Goal: Information Seeking & Learning: Learn about a topic

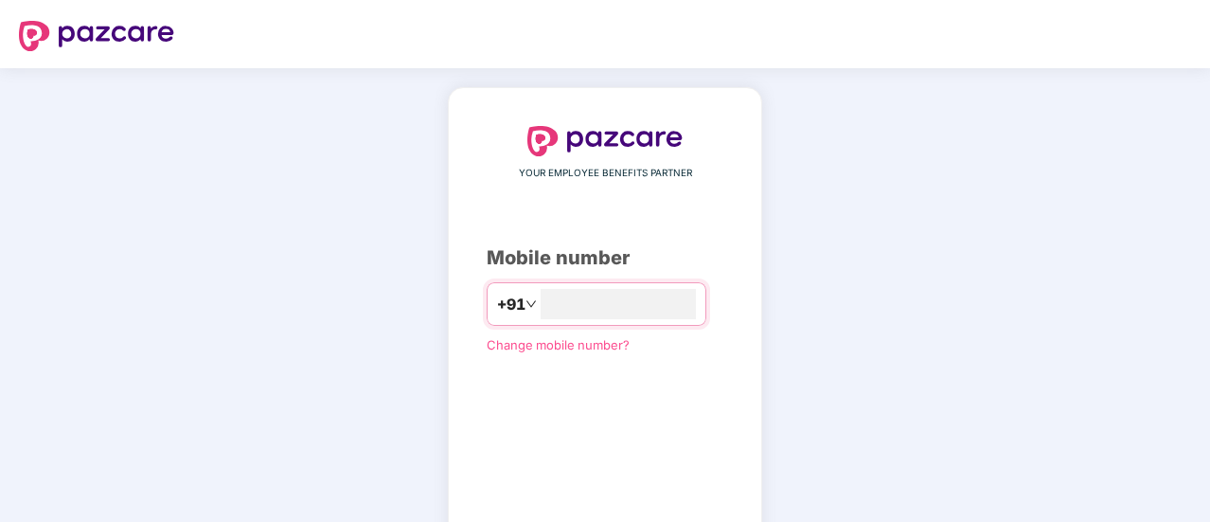
type input "**********"
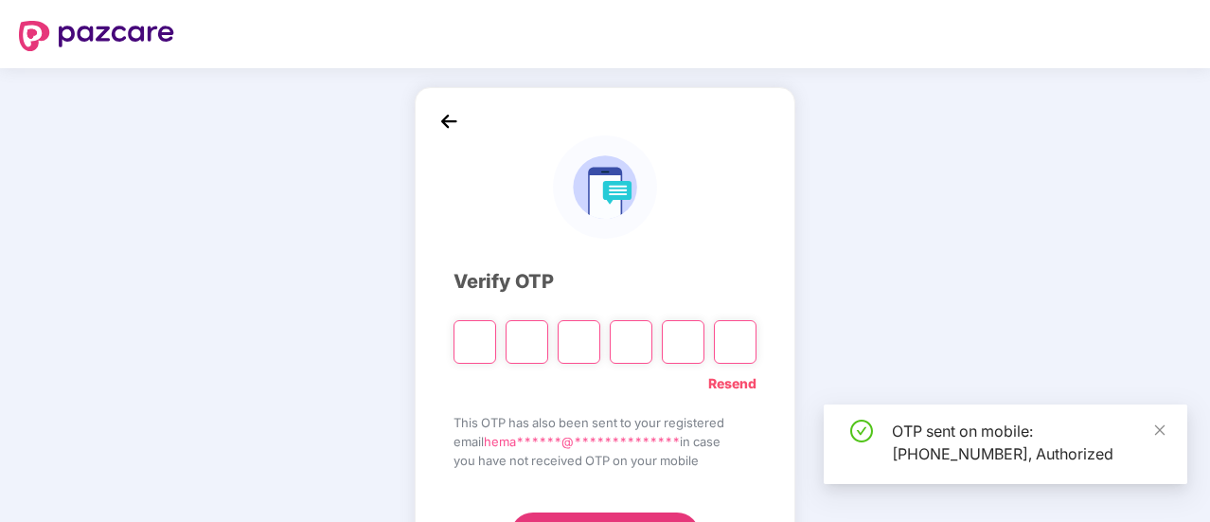
scroll to position [95, 0]
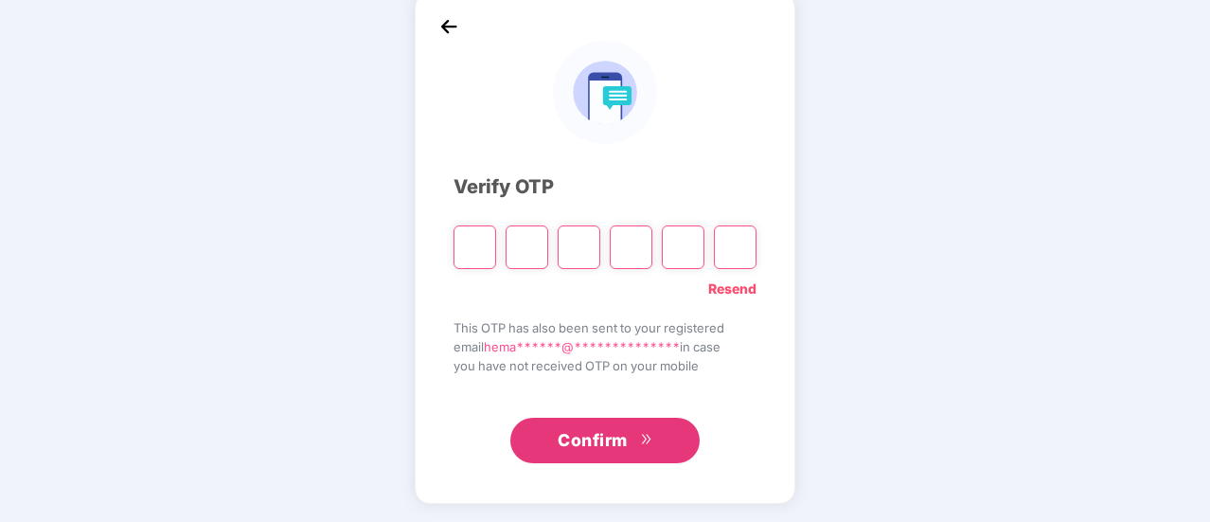
type input "*"
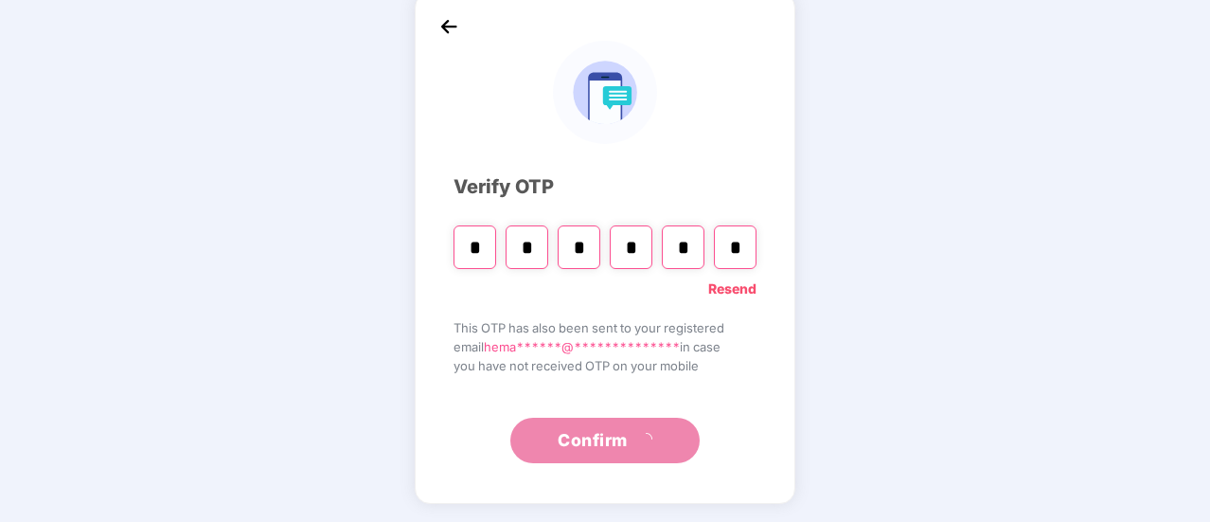
type input "*"
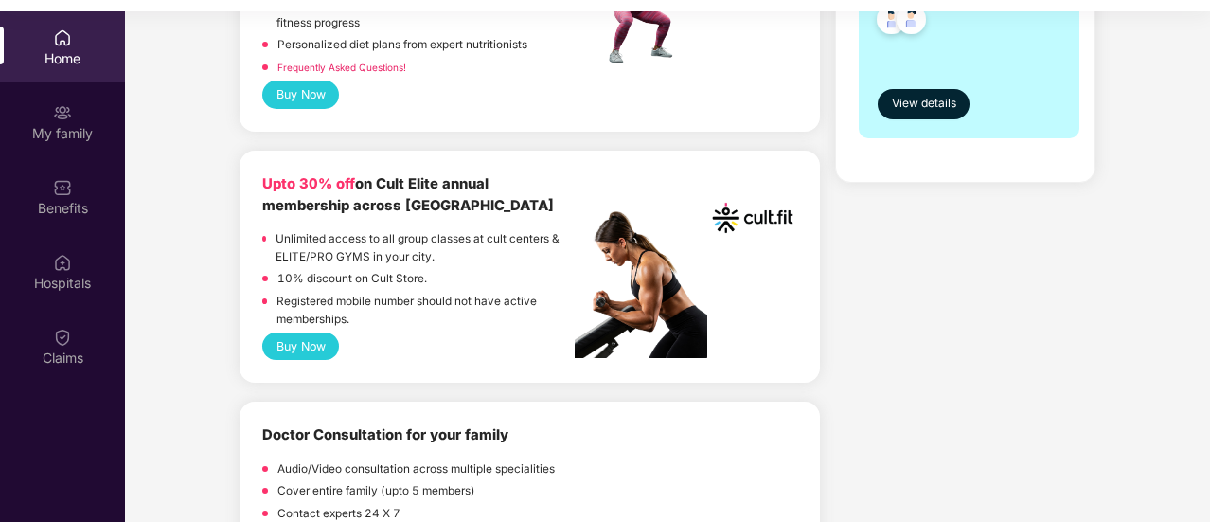
scroll to position [663, 0]
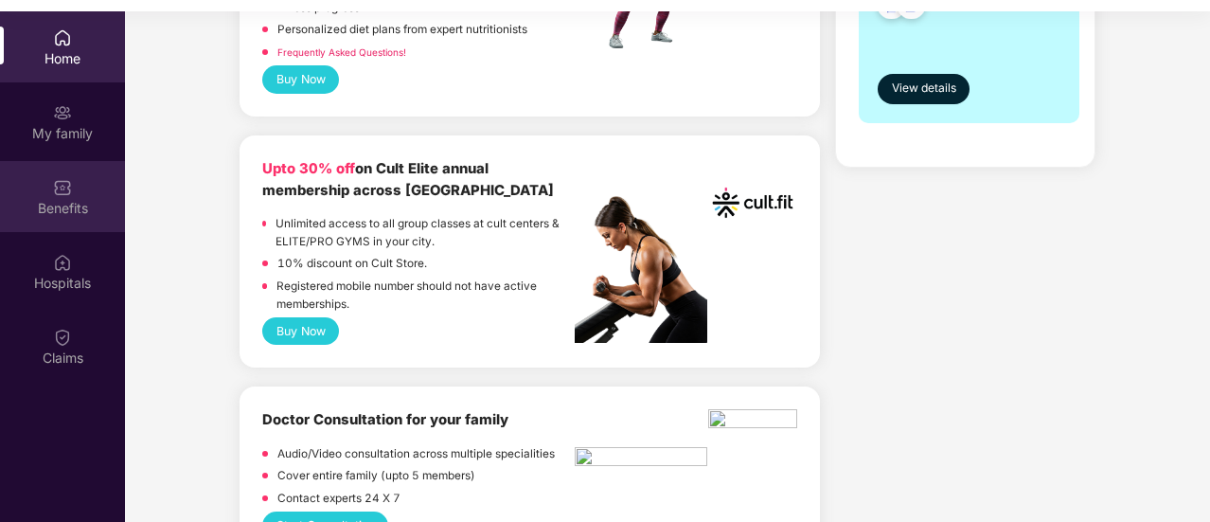
click at [97, 196] on div "Benefits" at bounding box center [62, 196] width 125 height 71
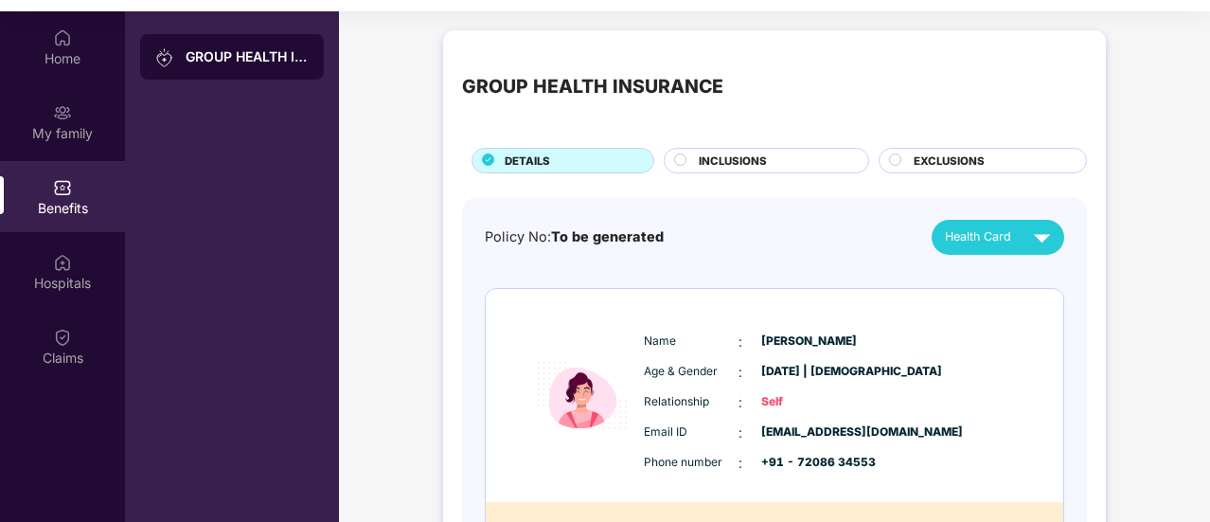
click at [756, 162] on span "INCLUSIONS" at bounding box center [733, 160] width 68 height 17
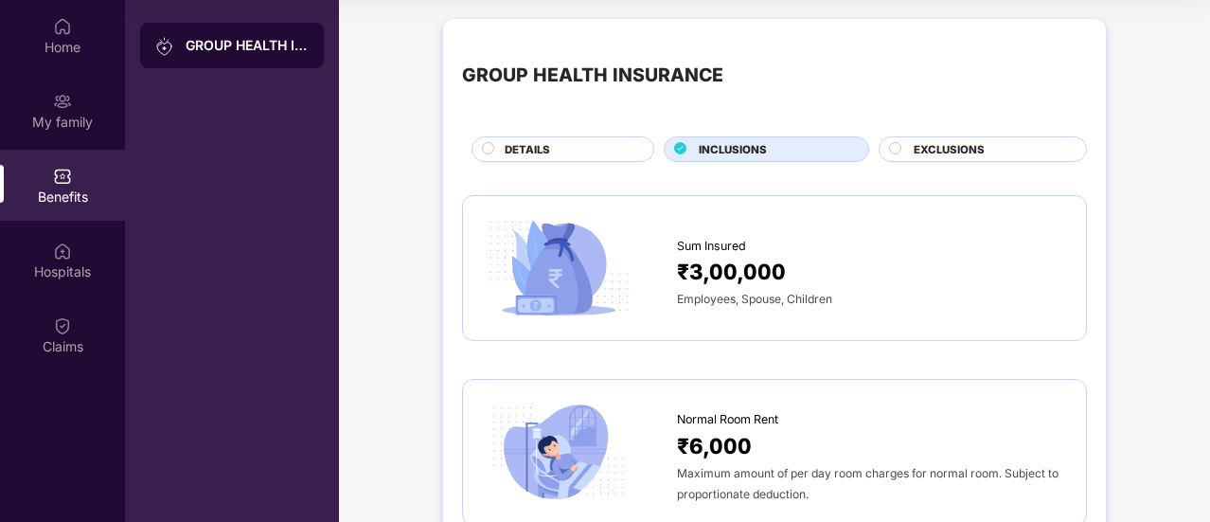
click at [916, 151] on span "EXCLUSIONS" at bounding box center [949, 149] width 71 height 17
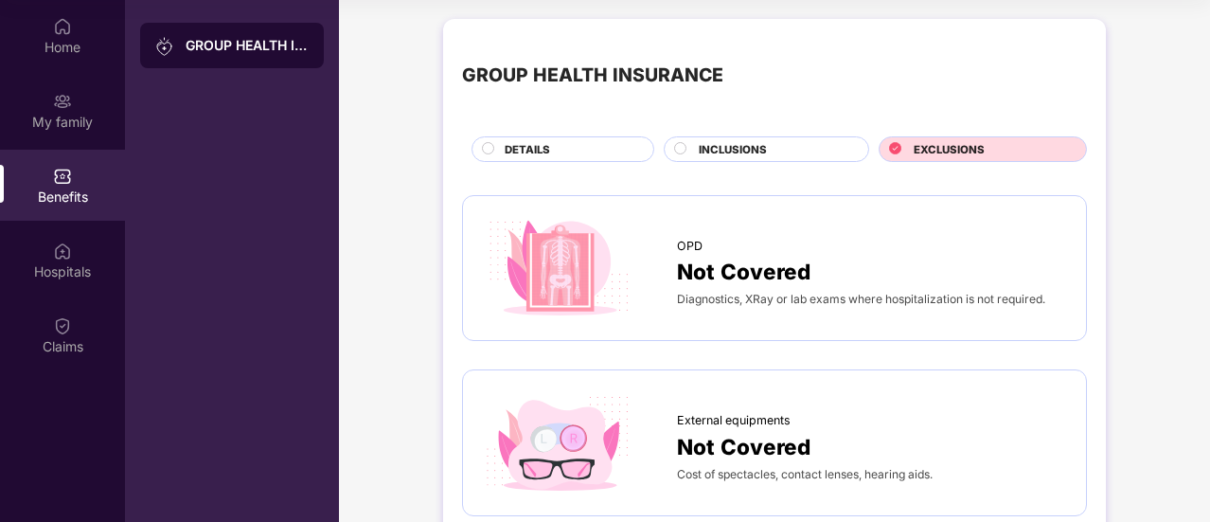
click at [57, 159] on div "Benefits" at bounding box center [62, 185] width 125 height 71
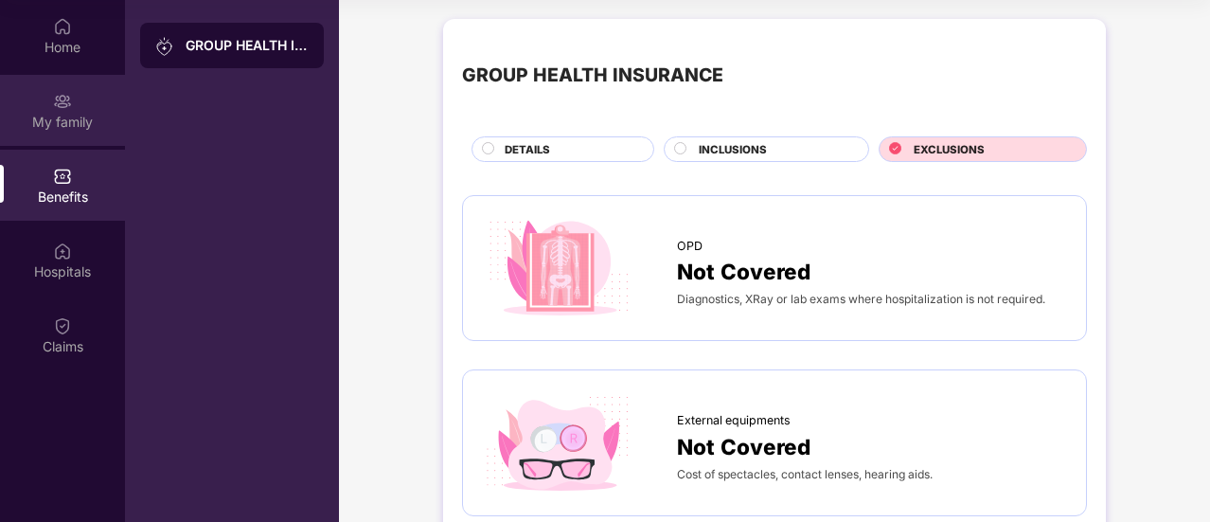
click at [76, 130] on div "My family" at bounding box center [62, 122] width 125 height 19
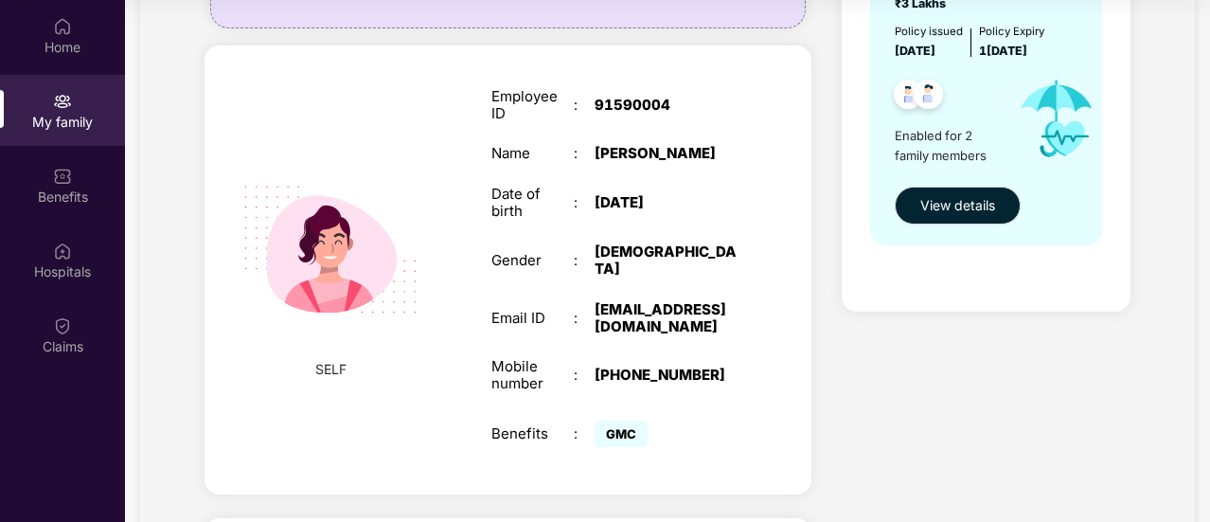
scroll to position [284, 0]
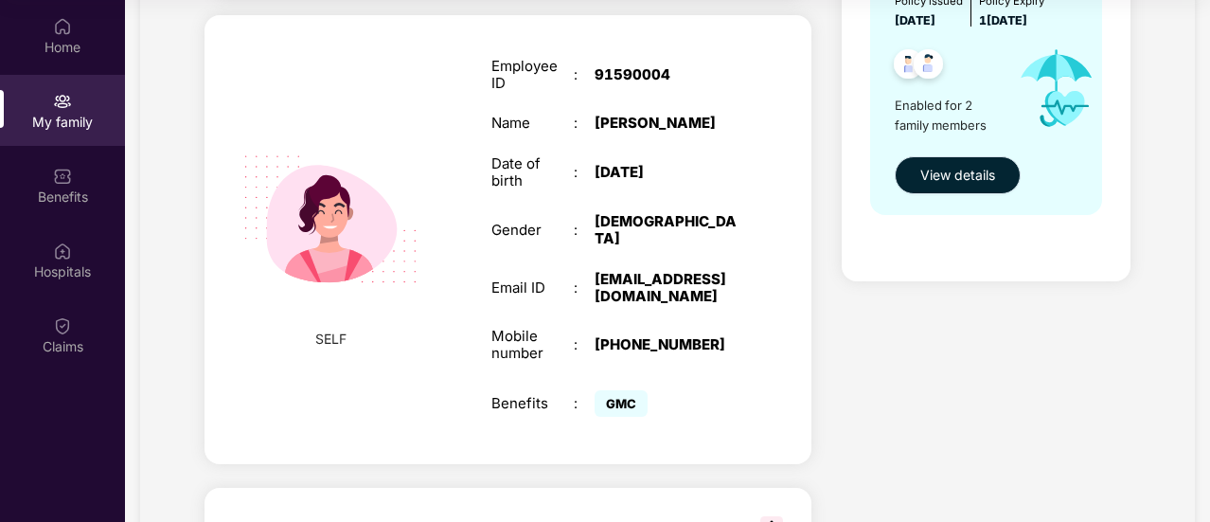
click at [948, 187] on button "View details" at bounding box center [958, 175] width 126 height 38
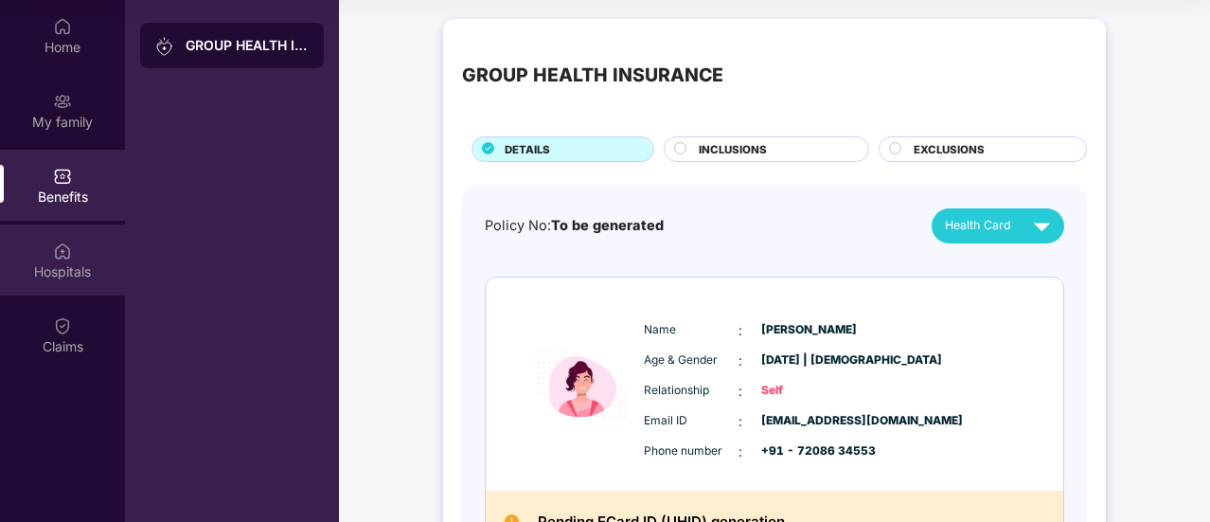
click at [62, 251] on img at bounding box center [62, 250] width 19 height 19
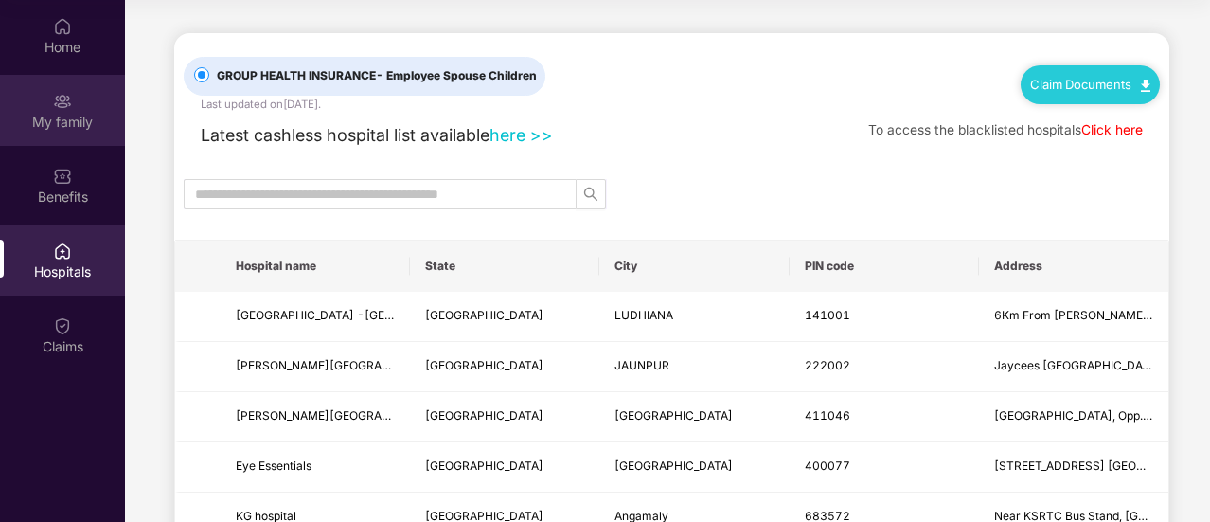
click at [51, 103] on div "My family" at bounding box center [62, 110] width 125 height 71
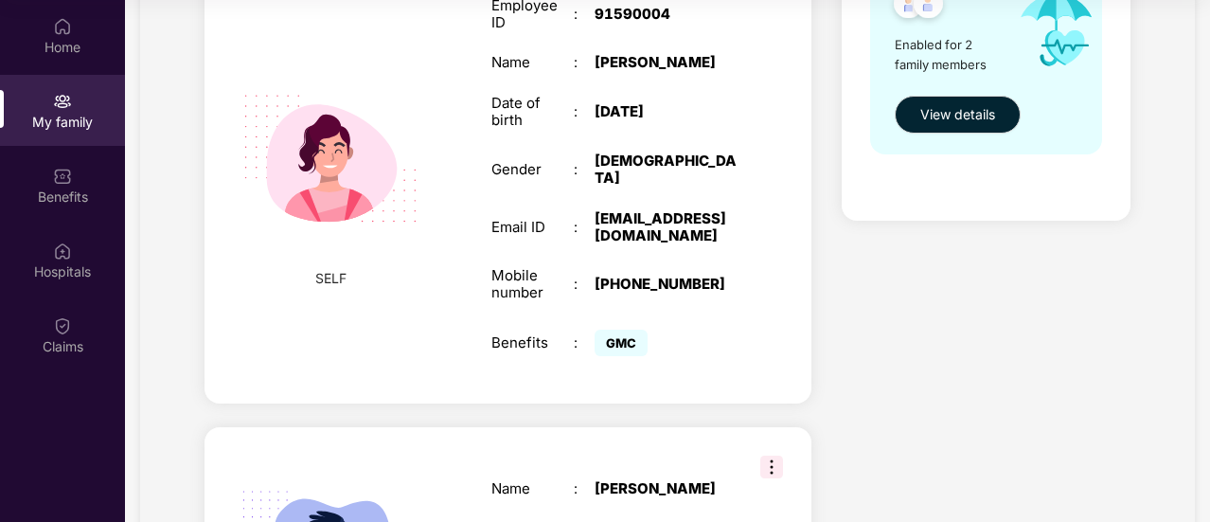
scroll to position [95, 0]
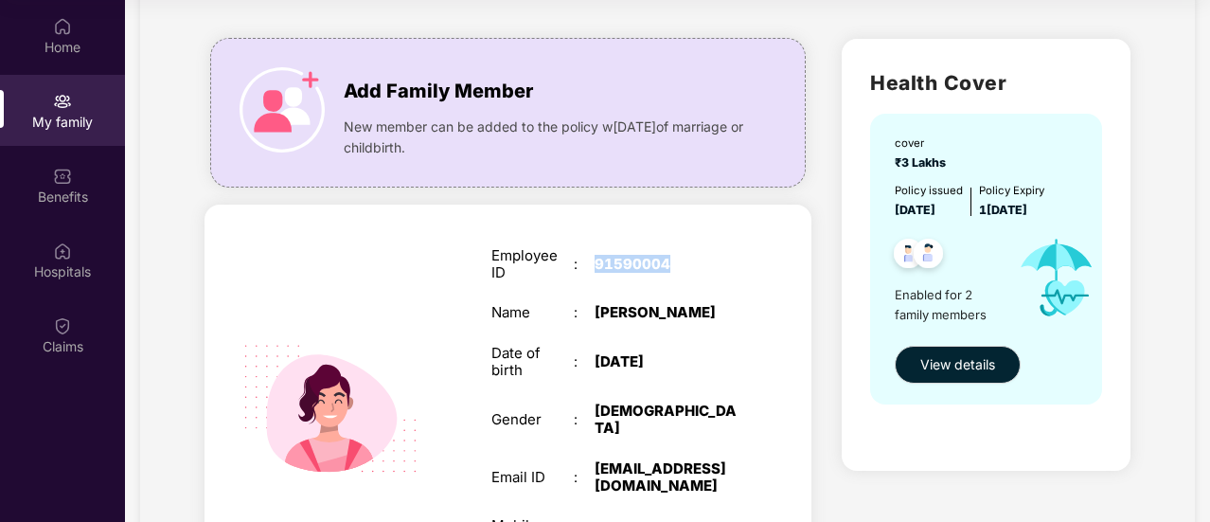
drag, startPoint x: 678, startPoint y: 262, endPoint x: 588, endPoint y: 267, distance: 90.1
click at [588, 267] on div "Employee ID : 91590004" at bounding box center [614, 264] width 246 height 34
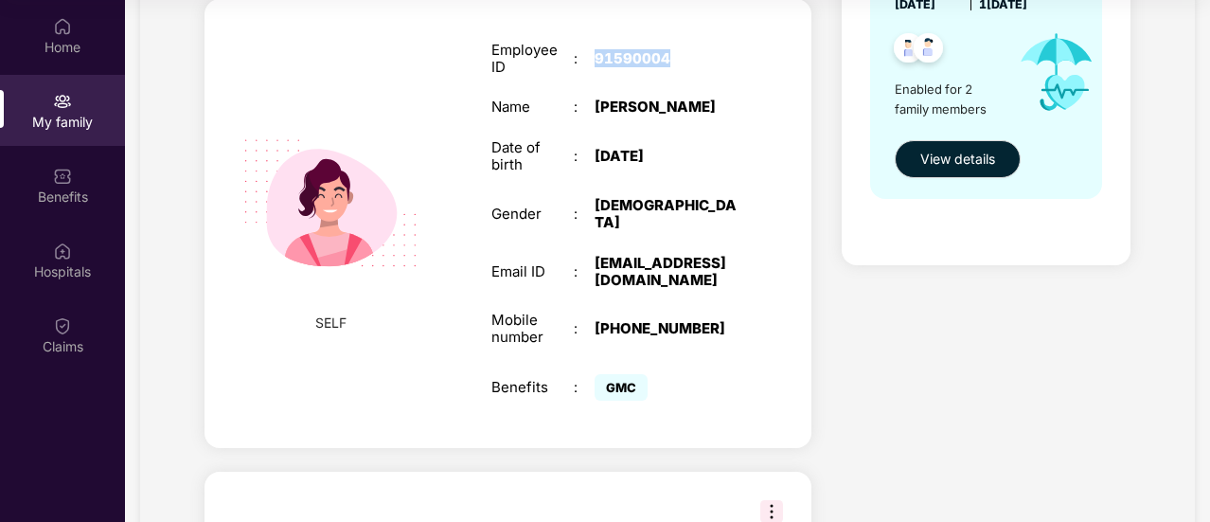
scroll to position [149, 0]
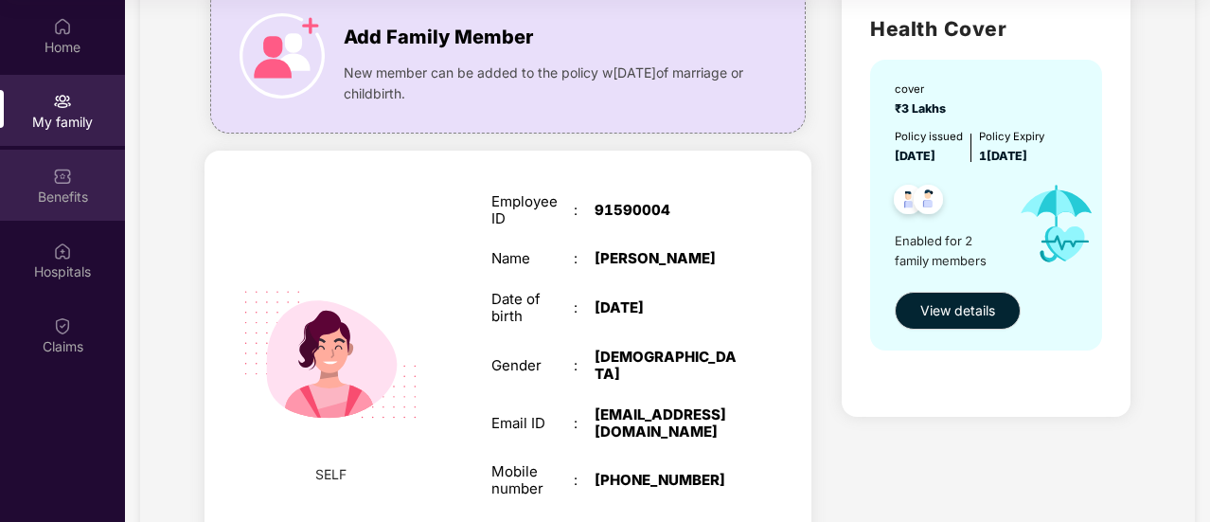
click at [55, 200] on div "Benefits" at bounding box center [62, 196] width 125 height 19
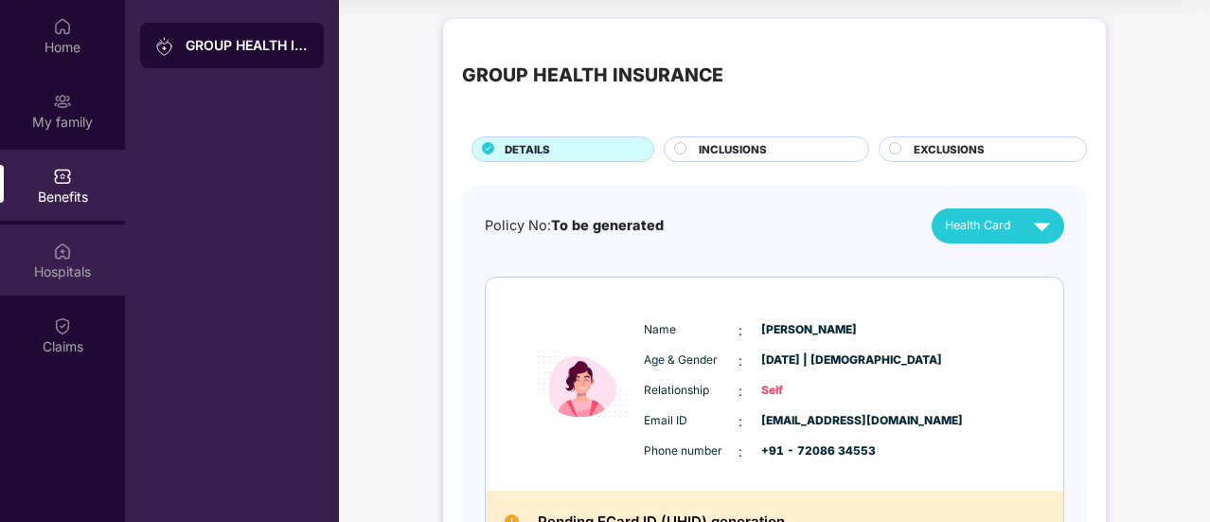
click at [69, 245] on img at bounding box center [62, 250] width 19 height 19
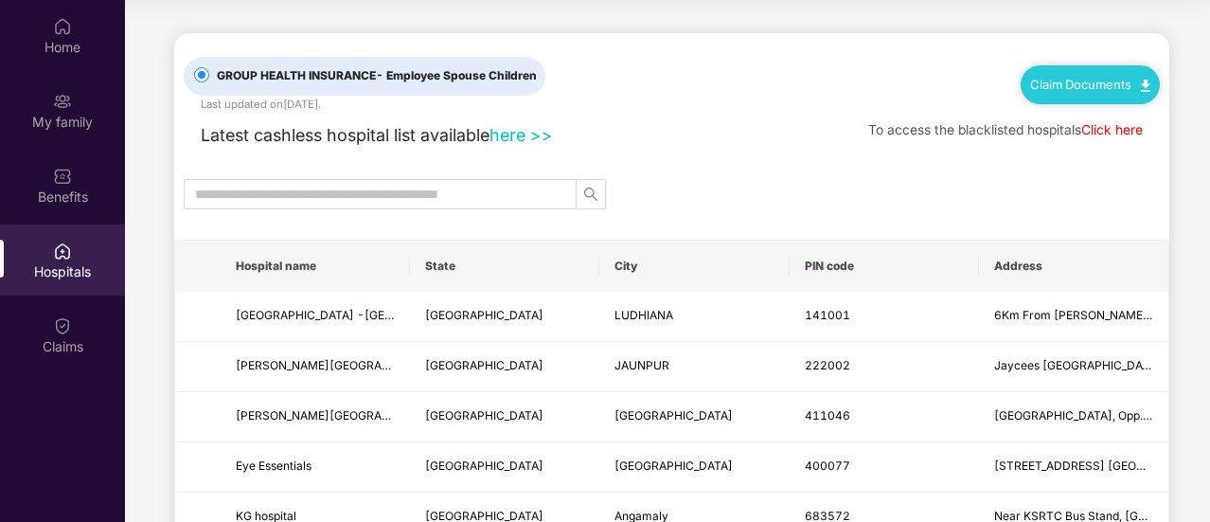
click at [461, 255] on th "State" at bounding box center [504, 265] width 189 height 51
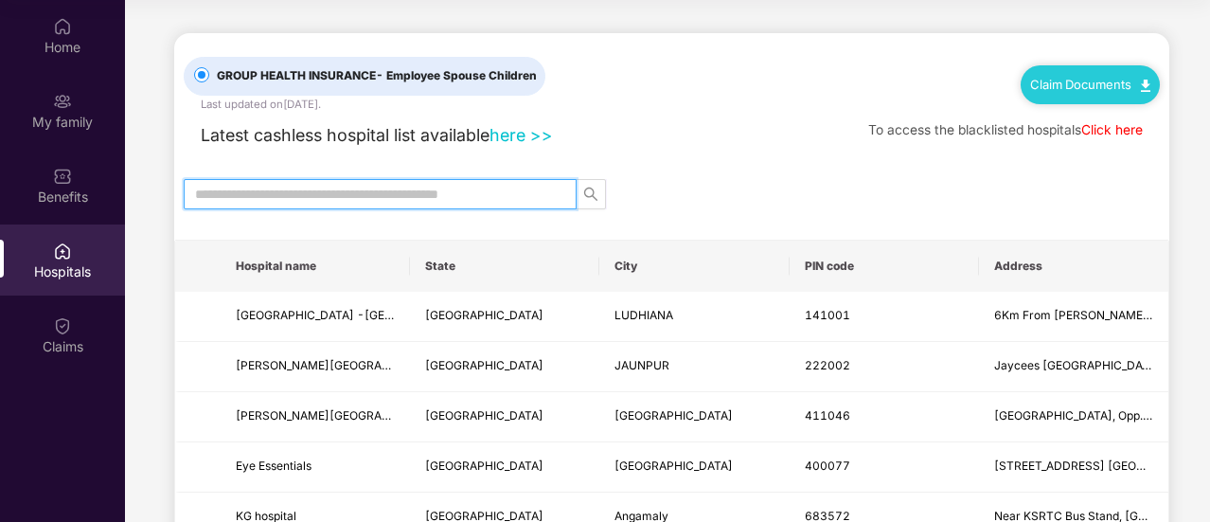
click at [439, 194] on input "text" at bounding box center [372, 194] width 355 height 21
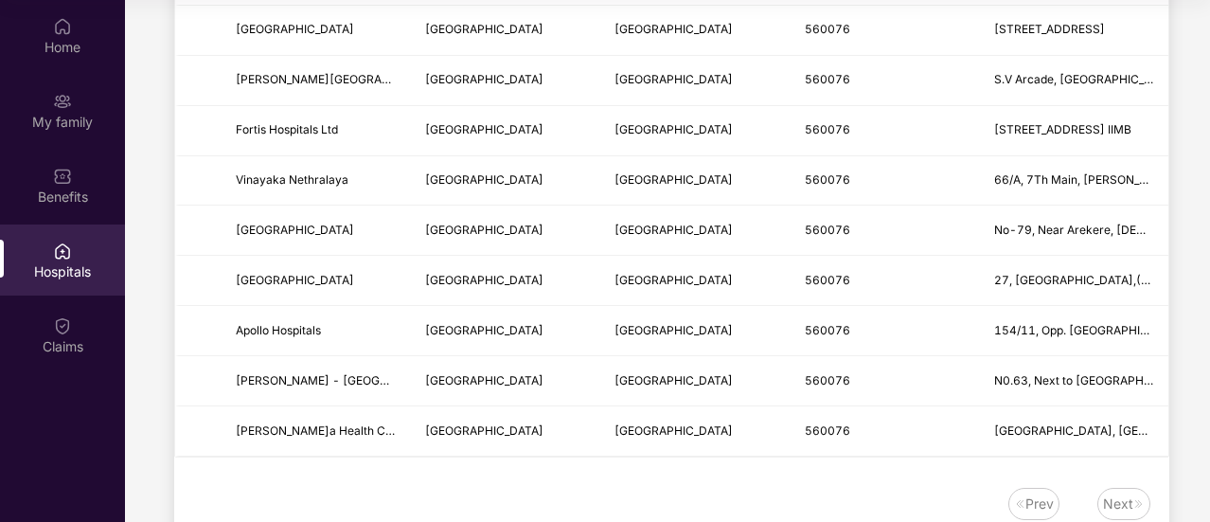
scroll to position [568, 0]
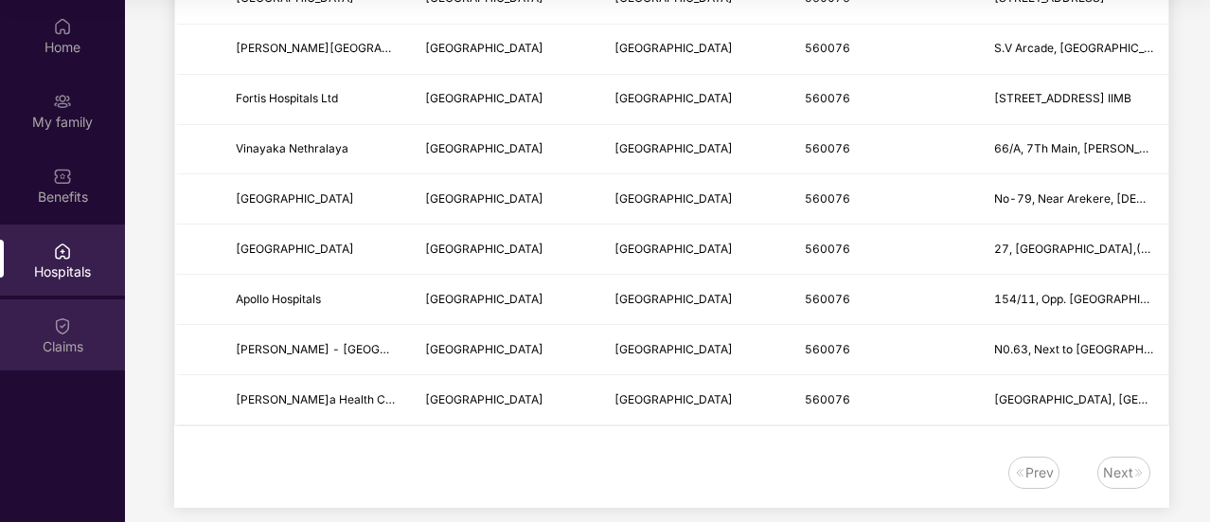
type input "******"
click at [55, 321] on img at bounding box center [62, 325] width 19 height 19
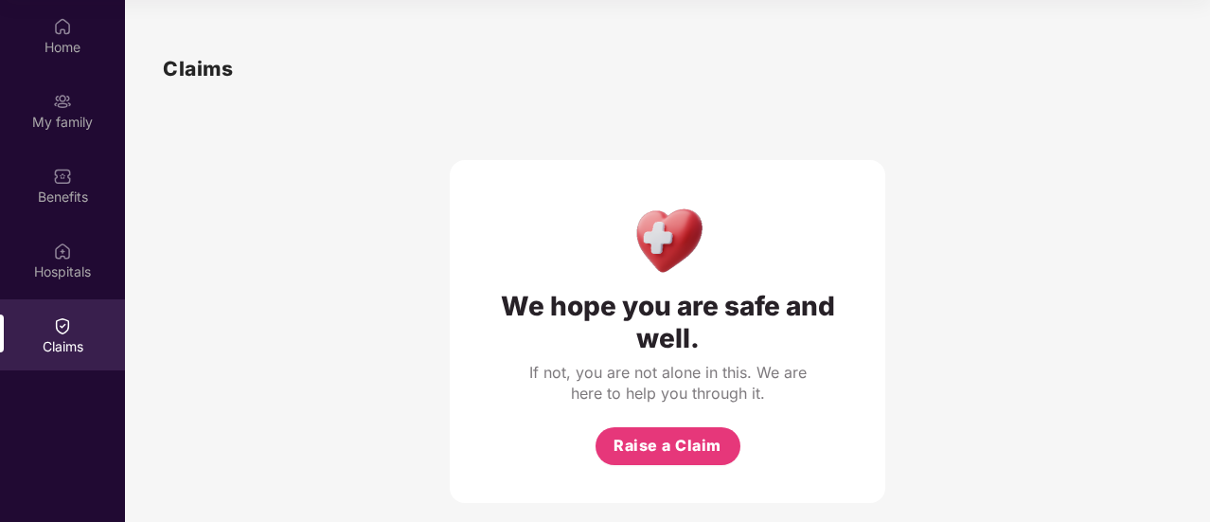
click at [59, 222] on div "Home My family Benefits Hospitals Claims" at bounding box center [62, 187] width 125 height 374
click at [62, 191] on div "Benefits" at bounding box center [62, 196] width 125 height 19
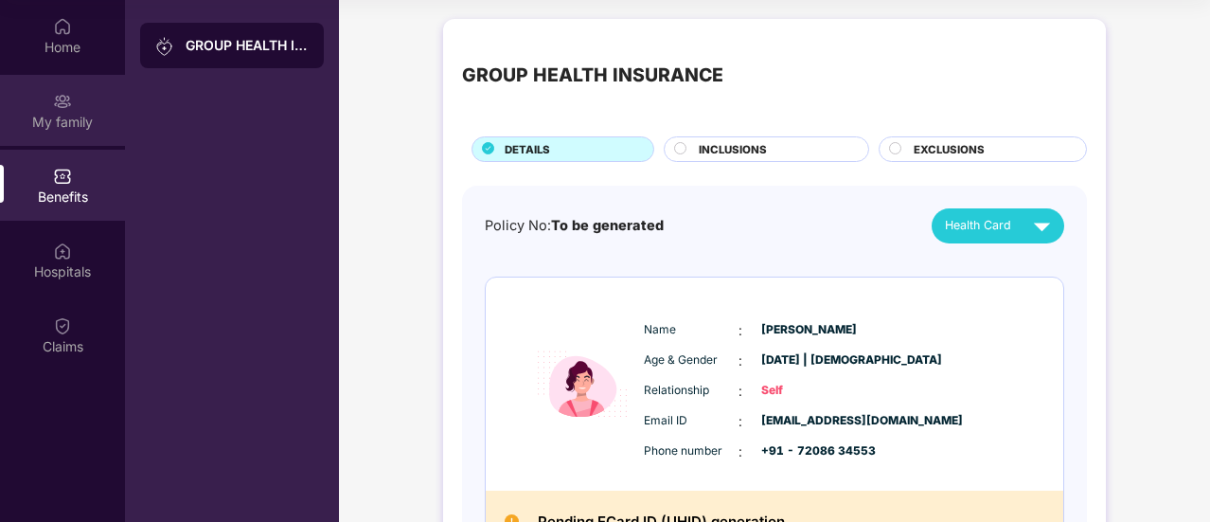
click at [81, 132] on div "My family" at bounding box center [62, 110] width 125 height 71
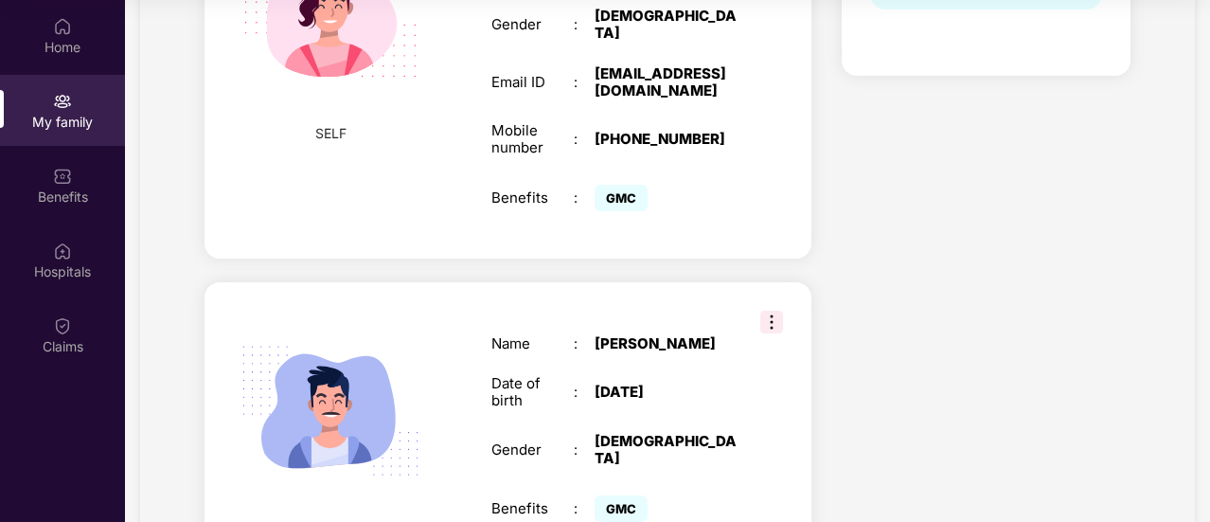
scroll to position [622, 0]
